Goal: Information Seeking & Learning: Find specific fact

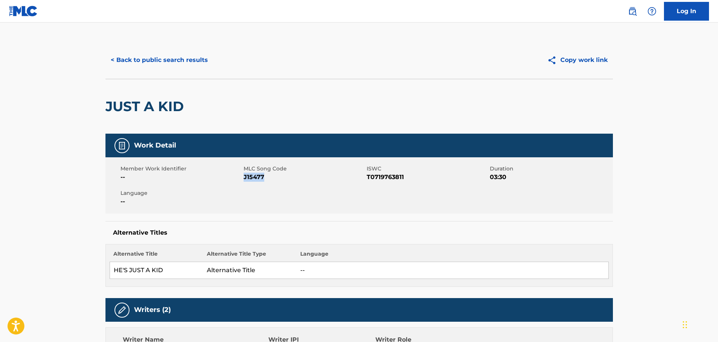
click at [168, 63] on button "< Back to public search results" at bounding box center [159, 60] width 108 height 19
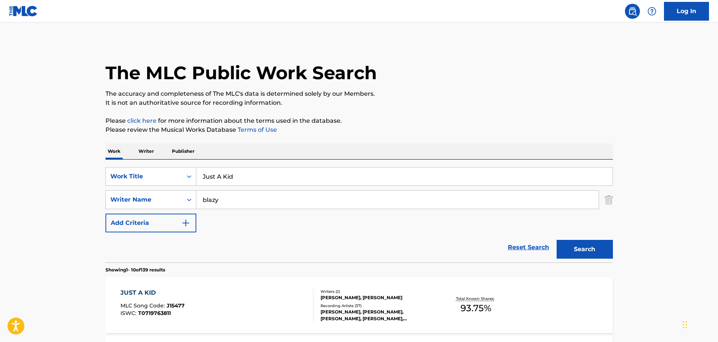
scroll to position [113, 0]
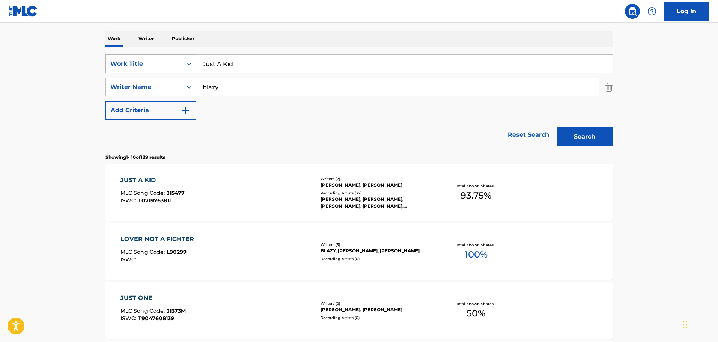
drag, startPoint x: 248, startPoint y: 64, endPoint x: 107, endPoint y: 64, distance: 140.7
click at [107, 64] on div "SearchWithCriteria0ce7654e-ca0e-42d7-9d5b-9be2920dff55 Work Title Just A Kid" at bounding box center [358, 63] width 507 height 19
paste input "Santa Bring My Baby Back (To Me)"
type input "Santa Bring My Baby Back (To Me)"
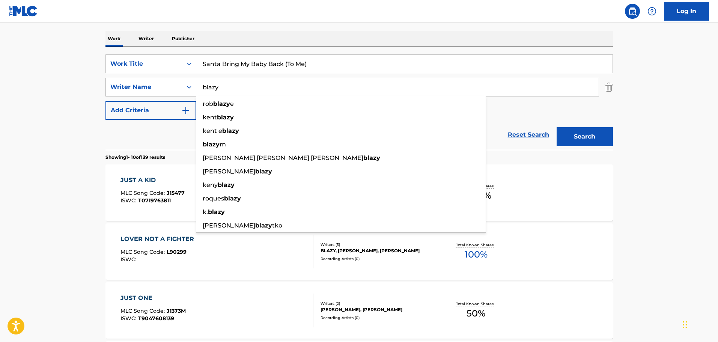
drag, startPoint x: 257, startPoint y: 82, endPoint x: 123, endPoint y: 82, distance: 133.9
click at [123, 82] on div "SearchWithCriteria157f7363-700f-4e45-ba0a-16147d8f22c8 Writer Name blazy rob bl…" at bounding box center [358, 87] width 507 height 19
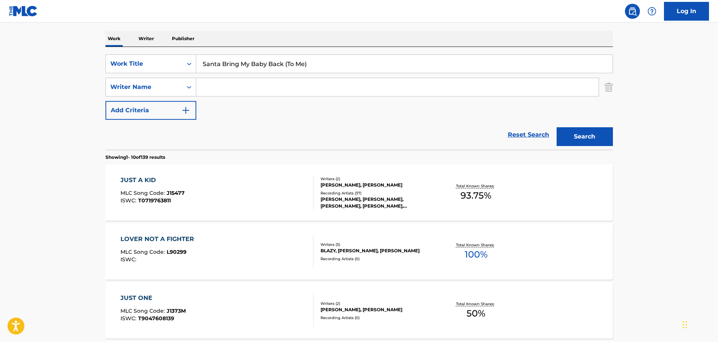
click at [589, 132] on button "Search" at bounding box center [584, 136] width 56 height 19
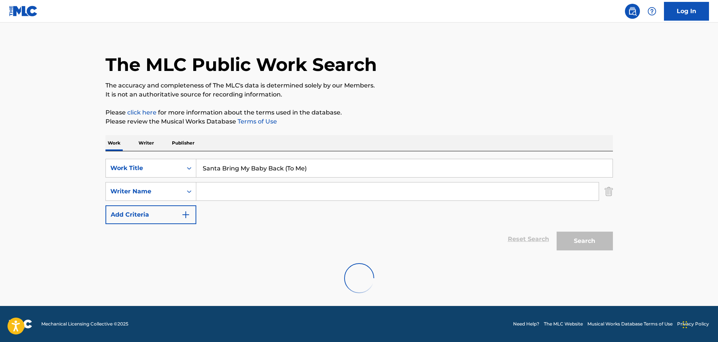
scroll to position [0, 0]
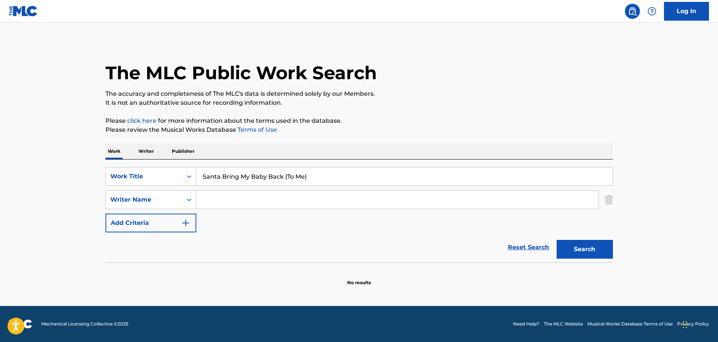
drag, startPoint x: 326, startPoint y: 180, endPoint x: 284, endPoint y: 180, distance: 42.0
click at [284, 180] on input "Santa Bring My Baby Back (To Me)" at bounding box center [404, 176] width 416 height 18
drag, startPoint x: 299, startPoint y: 175, endPoint x: 342, endPoint y: 174, distance: 43.9
click at [342, 174] on input "Santa Bring My Baby Back (To Me)" at bounding box center [404, 176] width 416 height 18
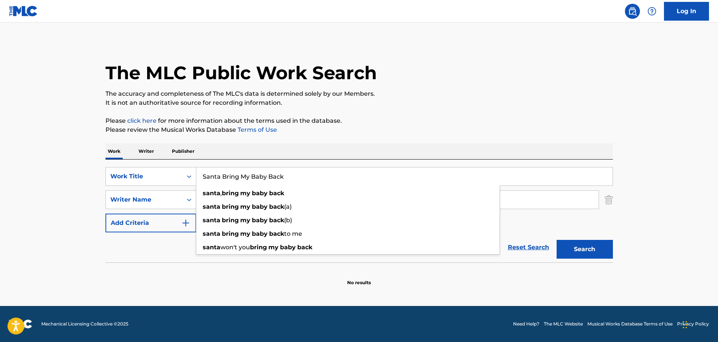
type input "Santa Bring My Baby Back"
click at [587, 250] on button "Search" at bounding box center [584, 249] width 56 height 19
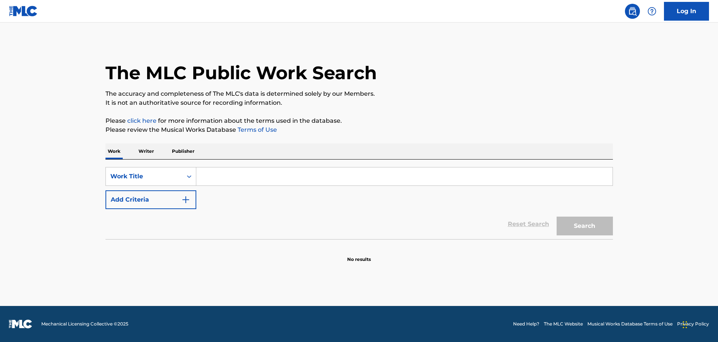
click at [255, 175] on input "Search Form" at bounding box center [404, 176] width 416 height 18
paste input "Santa Bring My Baby Back (To Me)"
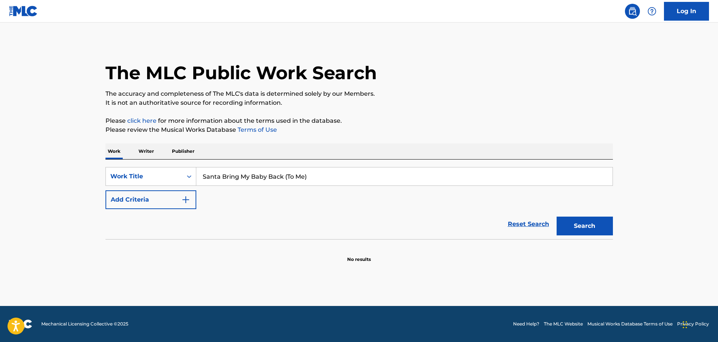
type input "Santa Bring My Baby Back (To Me)"
click at [594, 228] on button "Search" at bounding box center [584, 225] width 56 height 19
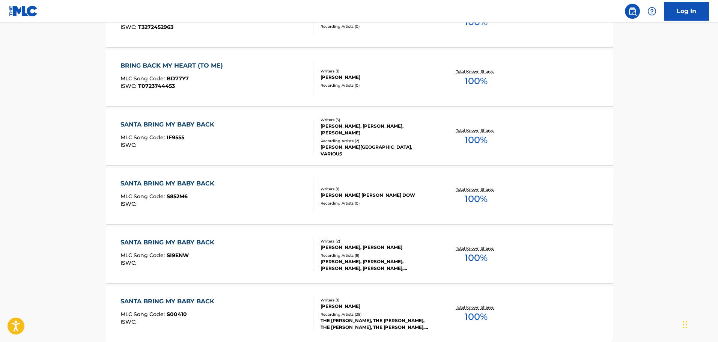
scroll to position [113, 0]
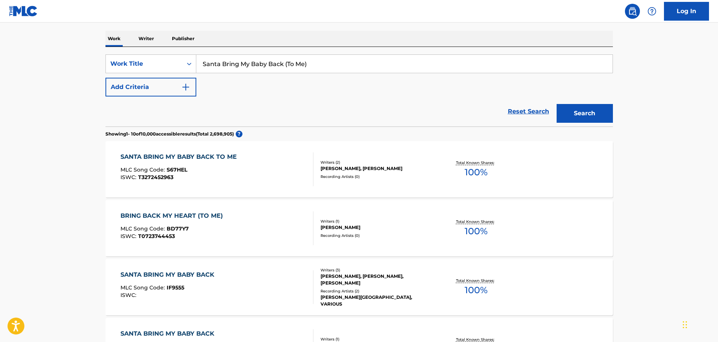
click at [193, 89] on button "Add Criteria" at bounding box center [150, 87] width 91 height 19
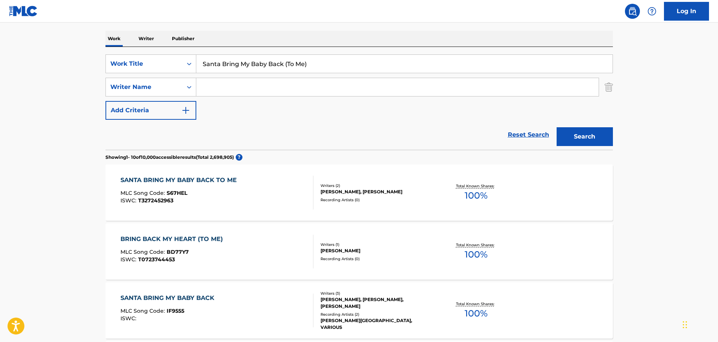
click at [232, 92] on input "Search Form" at bounding box center [397, 87] width 402 height 18
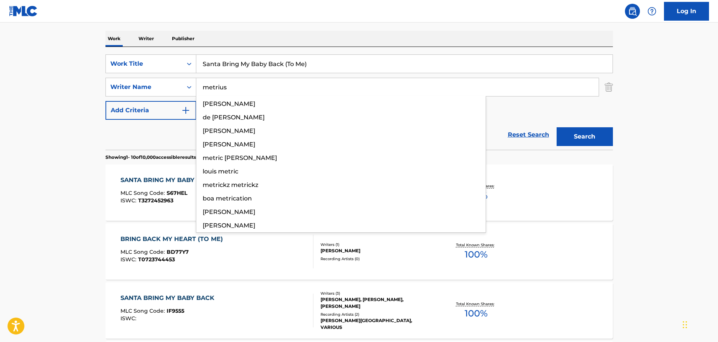
type input "metrius"
click at [556, 127] on button "Search" at bounding box center [584, 136] width 56 height 19
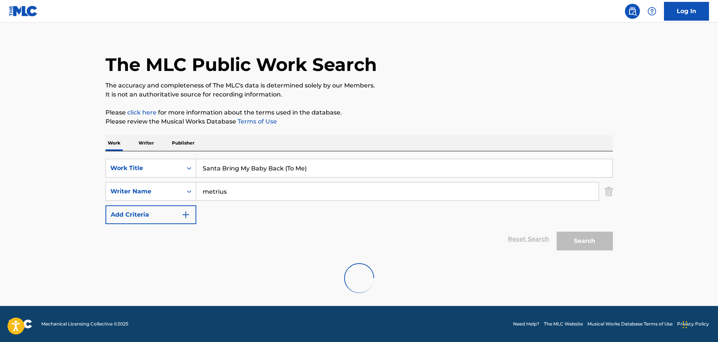
scroll to position [0, 0]
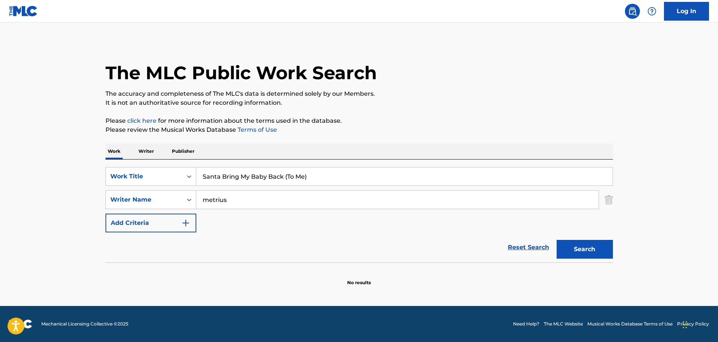
click at [314, 176] on input "Santa Bring My Baby Back (To Me)" at bounding box center [404, 176] width 416 height 18
click at [286, 176] on input "Santa Bring My Baby Back (To Me" at bounding box center [404, 176] width 416 height 18
click at [603, 249] on button "Search" at bounding box center [584, 249] width 56 height 19
drag, startPoint x: 303, startPoint y: 178, endPoint x: 283, endPoint y: 175, distance: 20.2
click at [283, 175] on input "Santa Bring My Baby Back To Me" at bounding box center [404, 176] width 416 height 18
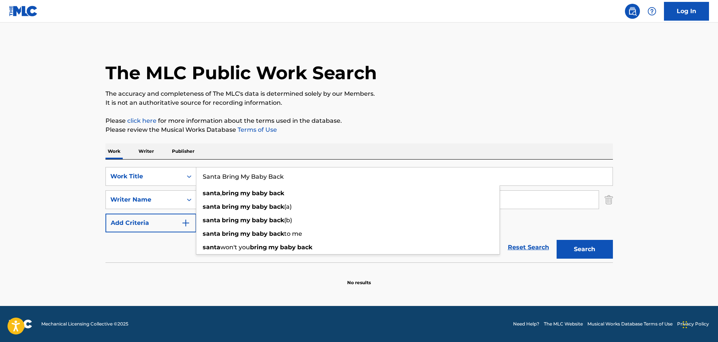
type input "Santa Bring My Baby Back"
click at [574, 247] on button "Search" at bounding box center [584, 249] width 56 height 19
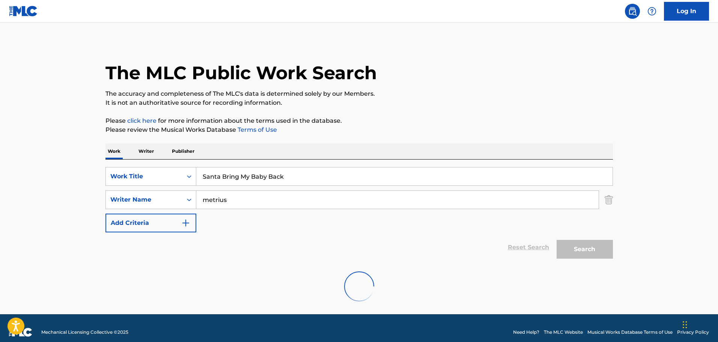
click at [574, 247] on div "Search" at bounding box center [583, 247] width 60 height 30
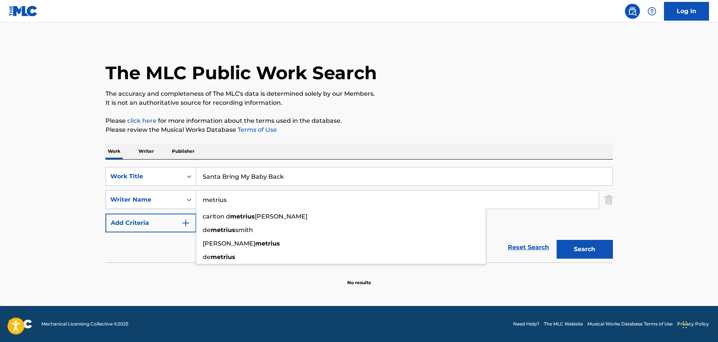
drag, startPoint x: 244, startPoint y: 196, endPoint x: 166, endPoint y: 196, distance: 78.0
click at [166, 196] on div "SearchWithCriteriae9fc30be-6737-4bd2-88e7-d2481b6825ac Writer Name [PERSON_NAME…" at bounding box center [358, 199] width 507 height 19
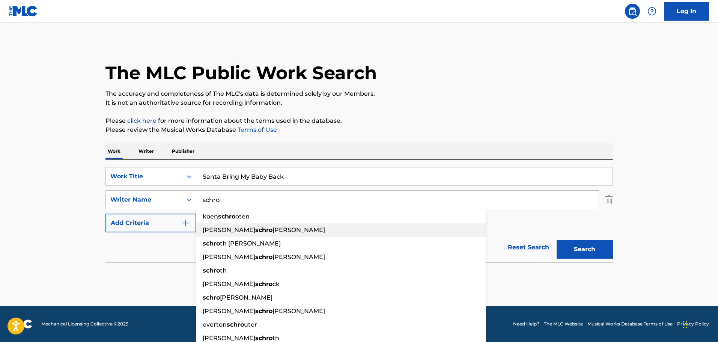
click at [272, 228] on span "[PERSON_NAME]" at bounding box center [298, 229] width 53 height 7
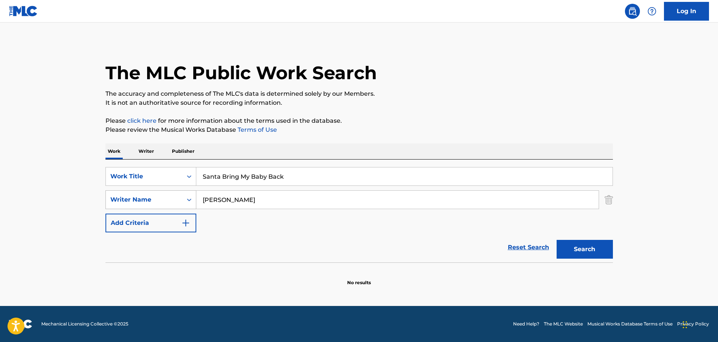
drag, startPoint x: 238, startPoint y: 200, endPoint x: 160, endPoint y: 194, distance: 78.2
click at [160, 194] on div "SearchWithCriteriae9fc30be-6737-4bd2-88e7-d2481b6825ac Writer Name [PERSON_NAME]" at bounding box center [358, 199] width 507 height 19
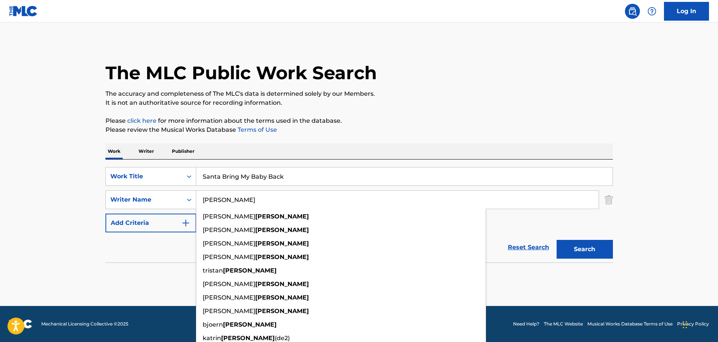
type input "[PERSON_NAME]"
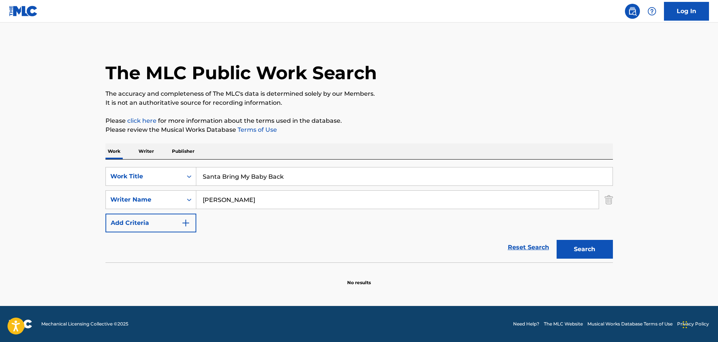
click at [593, 249] on button "Search" at bounding box center [584, 249] width 56 height 19
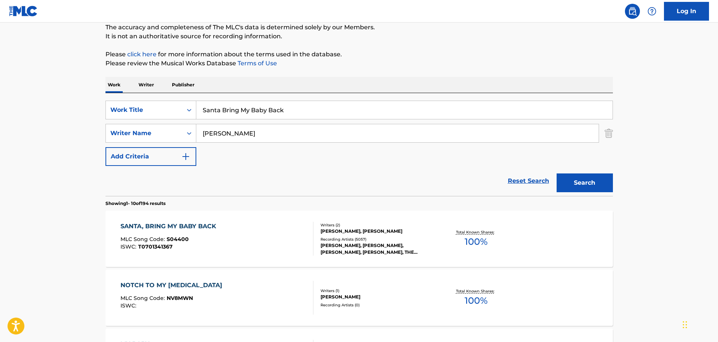
scroll to position [75, 0]
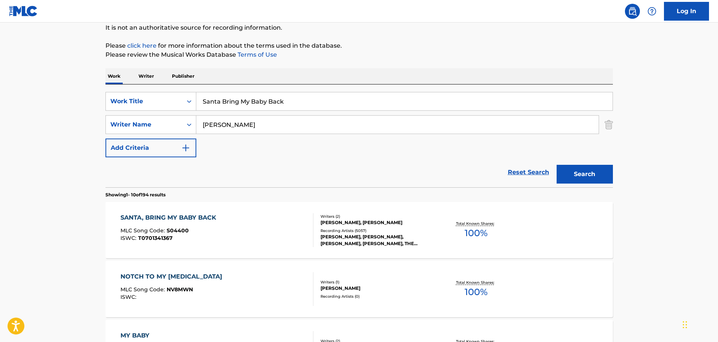
click at [348, 228] on div "Recording Artists ( 5057 )" at bounding box center [376, 231] width 113 height 6
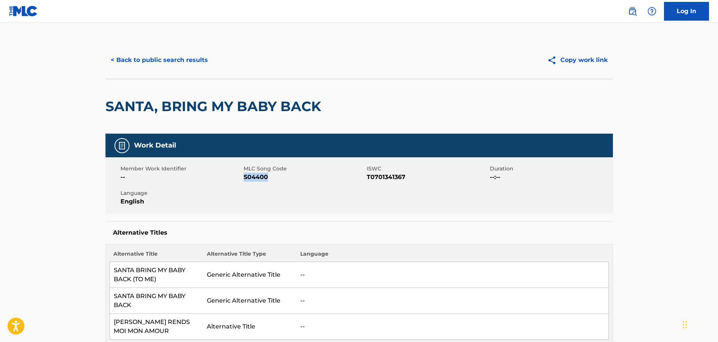
drag, startPoint x: 269, startPoint y: 175, endPoint x: 245, endPoint y: 175, distance: 24.0
click at [245, 175] on span "S04400" at bounding box center [303, 177] width 121 height 9
copy span "S04400"
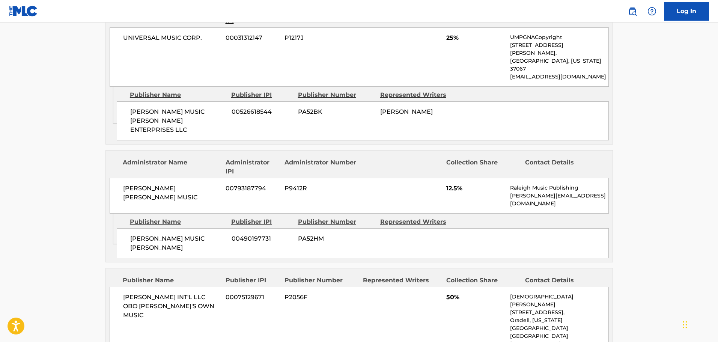
scroll to position [638, 0]
